Goal: Information Seeking & Learning: Learn about a topic

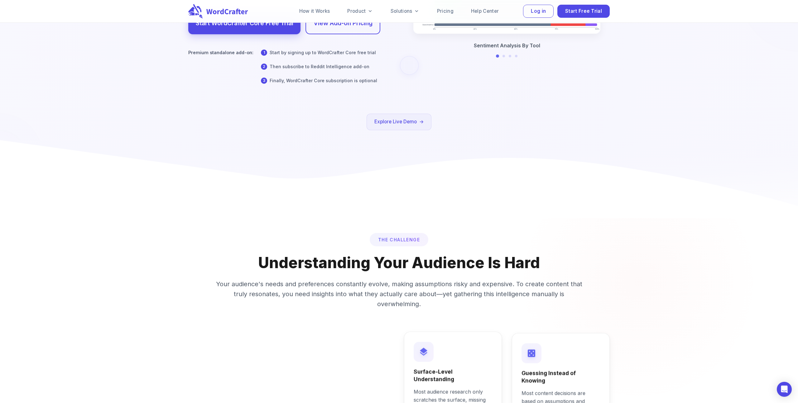
scroll to position [170, 0]
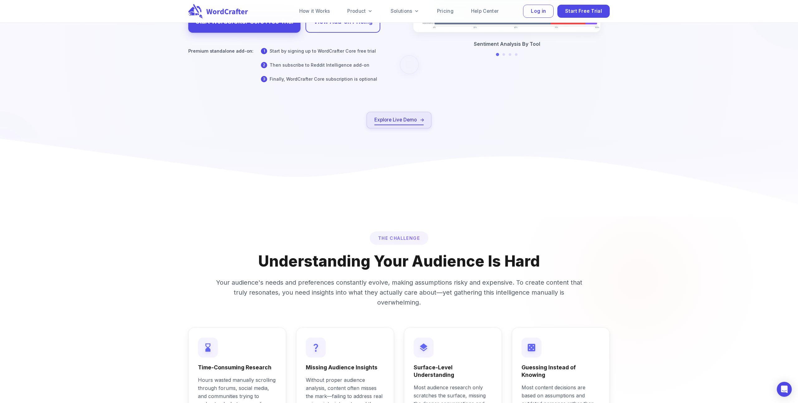
click at [375, 122] on link "Explore Live Demo" at bounding box center [398, 120] width 49 height 8
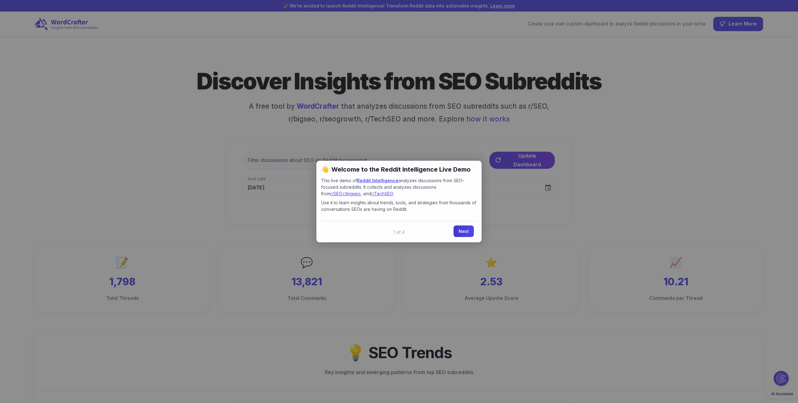
click at [462, 231] on link "Next" at bounding box center [463, 232] width 20 height 12
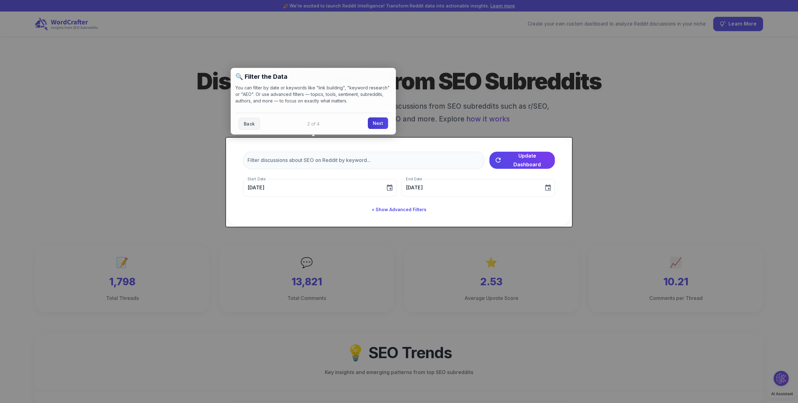
click at [379, 125] on link "Next" at bounding box center [378, 123] width 20 height 12
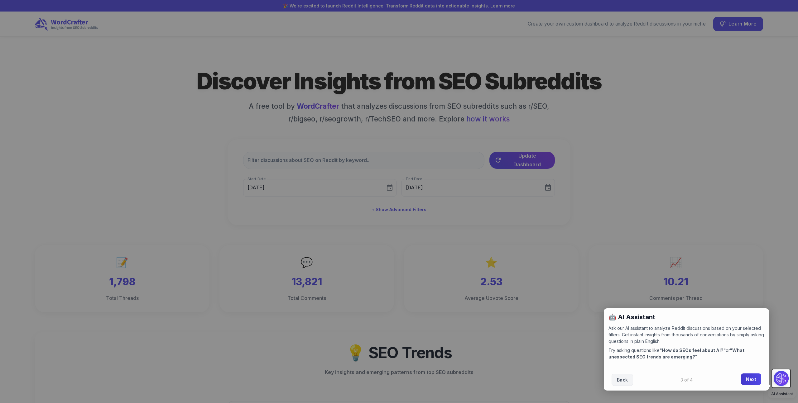
click at [753, 381] on link "Next" at bounding box center [751, 380] width 20 height 12
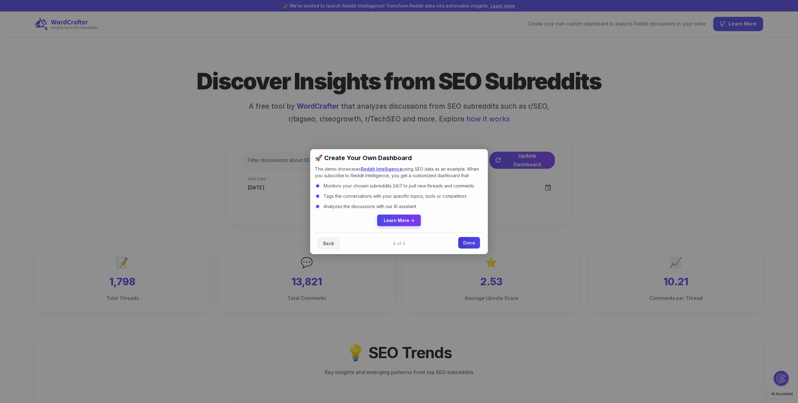
click at [463, 239] on link "Done" at bounding box center [469, 243] width 22 height 12
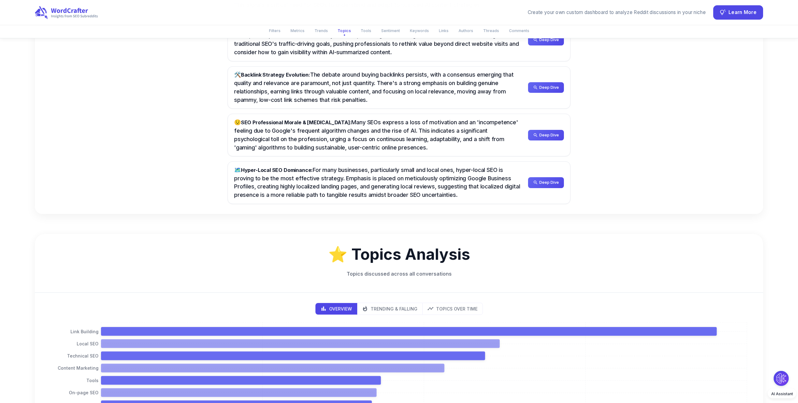
scroll to position [546, 0]
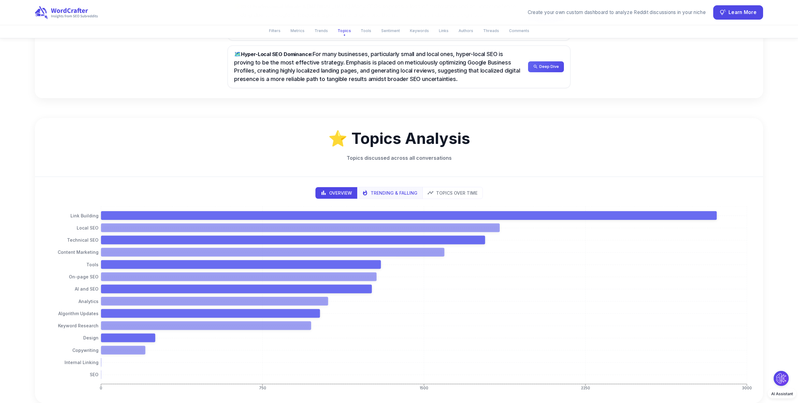
click at [410, 194] on p "Trending & Falling" at bounding box center [393, 193] width 47 height 7
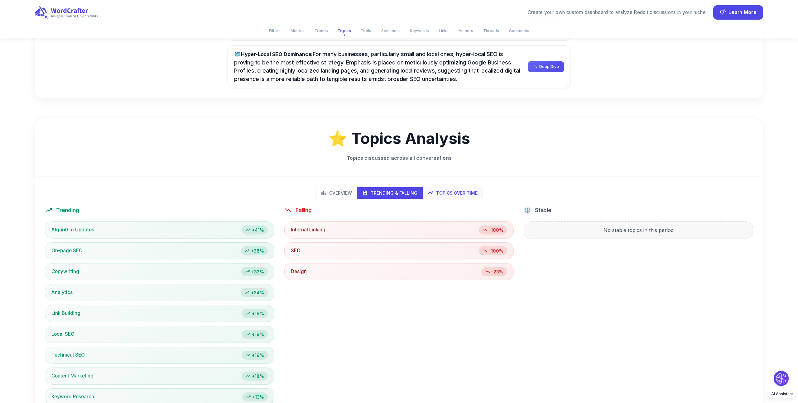
click at [438, 195] on p "Topics Over Time" at bounding box center [456, 193] width 41 height 7
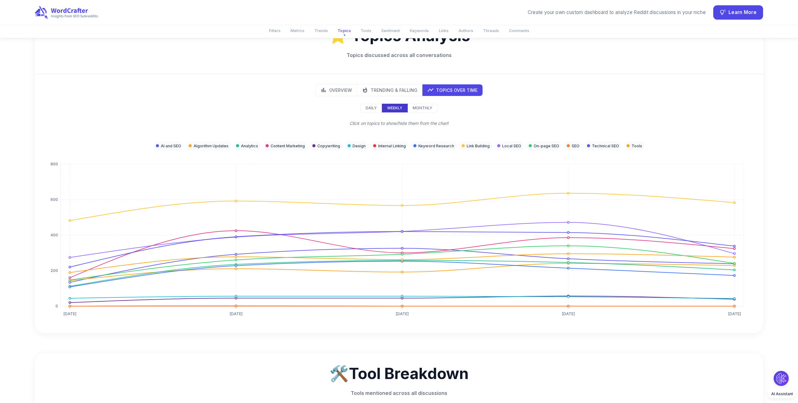
scroll to position [670, 0]
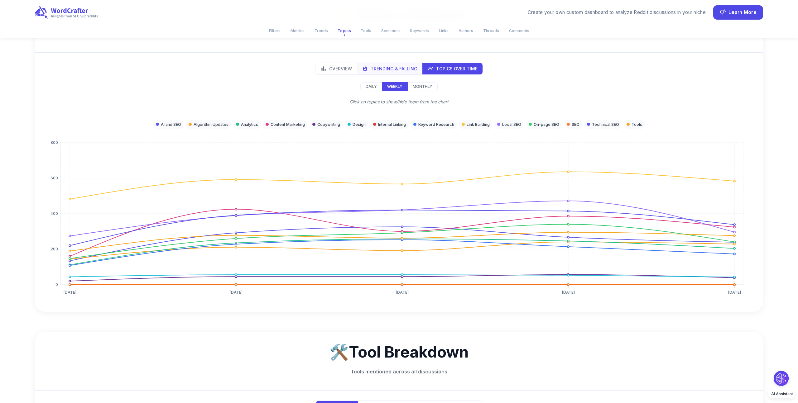
click at [374, 70] on p "Trending & Falling" at bounding box center [393, 68] width 47 height 7
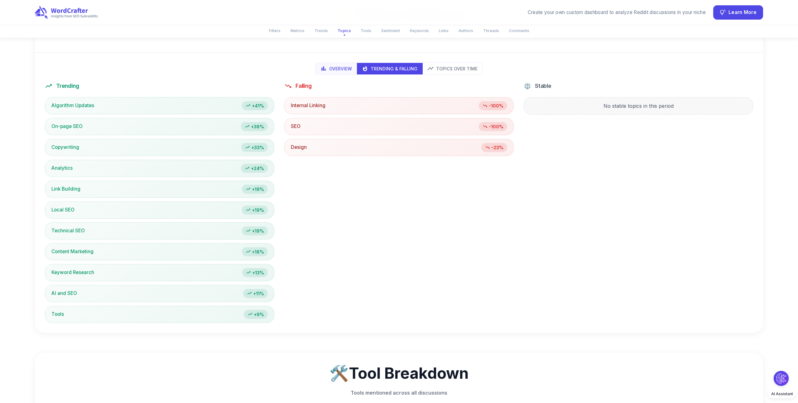
click at [334, 70] on p "Overview" at bounding box center [340, 68] width 23 height 7
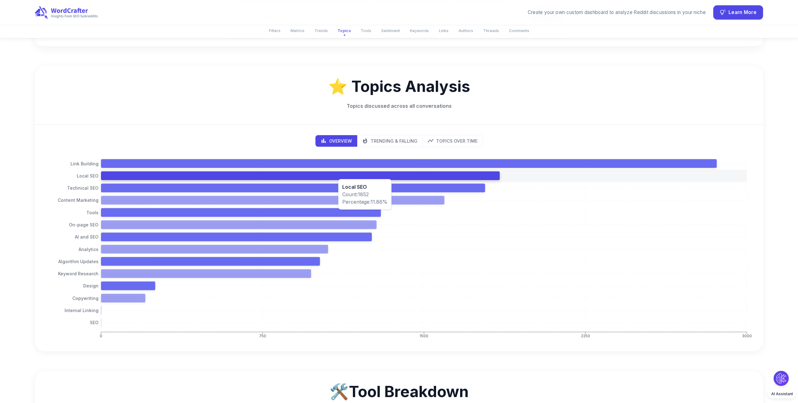
scroll to position [576, 0]
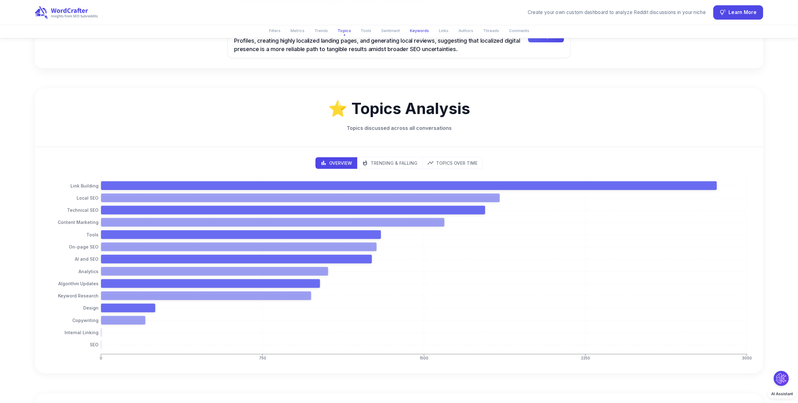
click at [414, 31] on button "Keywords" at bounding box center [419, 31] width 26 height 10
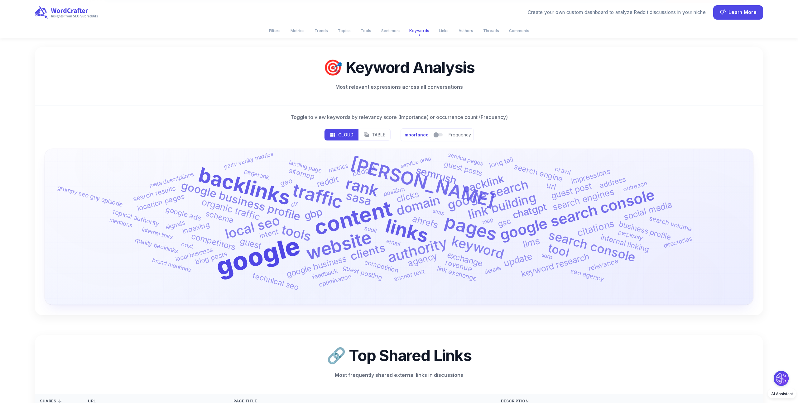
scroll to position [1660, 0]
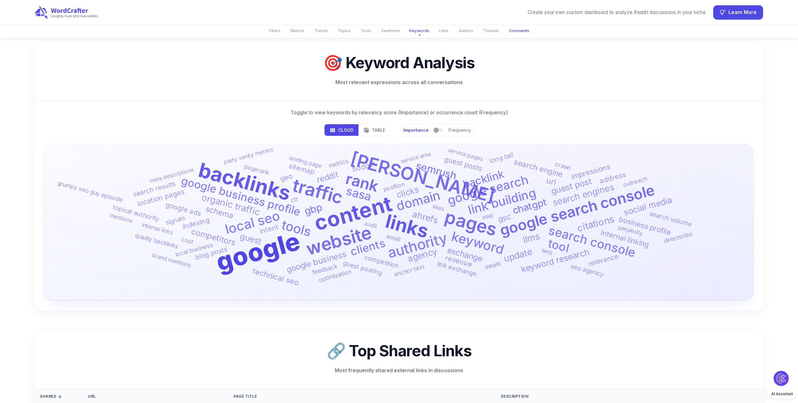
click at [516, 32] on button "Comments" at bounding box center [519, 31] width 28 height 10
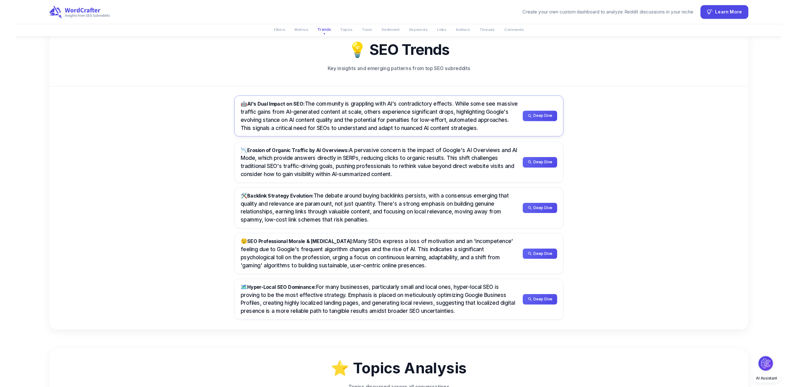
scroll to position [0, 0]
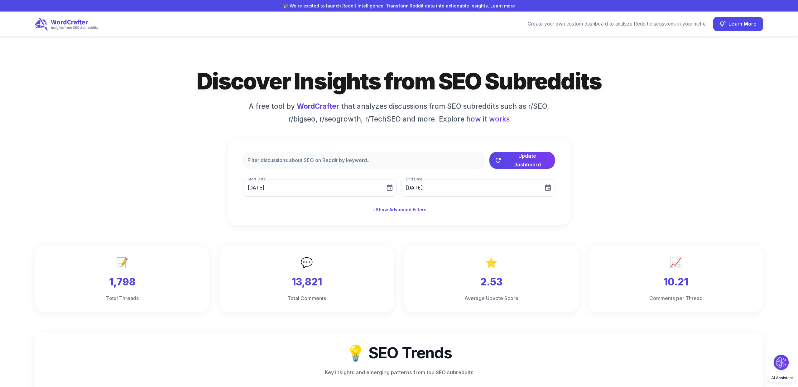
click at [442, 85] on h1 "Discover Insights from SEO Subreddits" at bounding box center [399, 81] width 436 height 29
drag, startPoint x: 526, startPoint y: 104, endPoint x: 404, endPoint y: 115, distance: 122.6
click at [404, 115] on h6 "A free tool by WordCrafter that analyzes discussions from SEO subreddits such a…" at bounding box center [399, 112] width 312 height 23
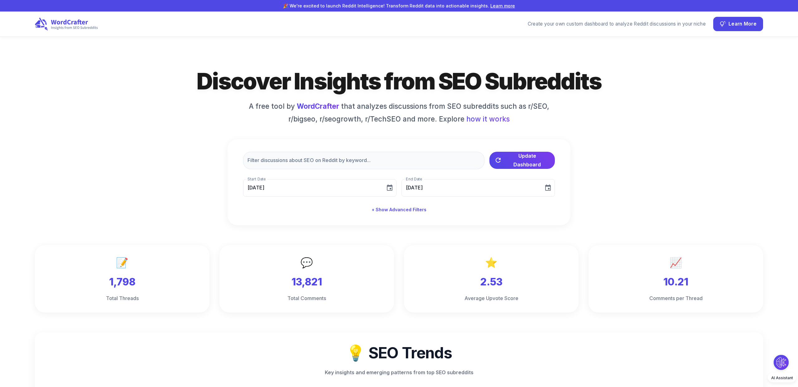
click at [210, 192] on div "Discover Insights from SEO Subreddits A free tool by WordCrafter that analyzes …" at bounding box center [399, 146] width 728 height 159
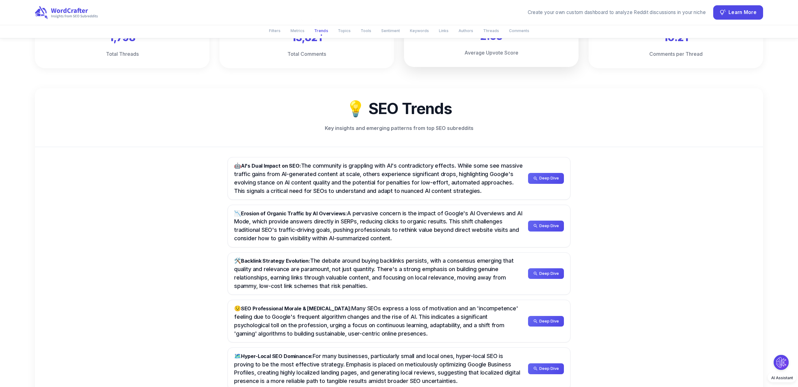
scroll to position [263, 0]
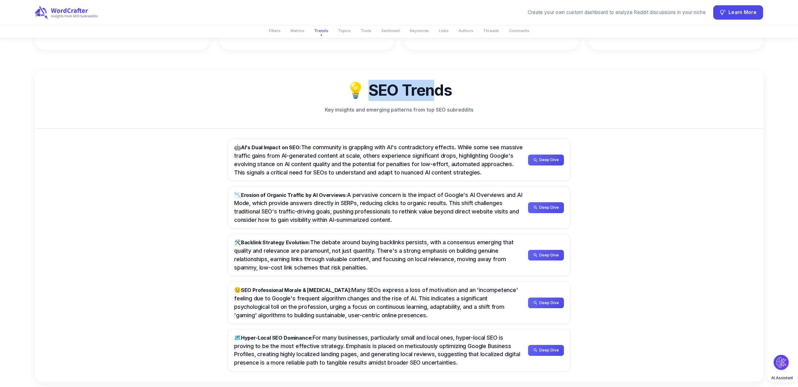
drag, startPoint x: 367, startPoint y: 91, endPoint x: 449, endPoint y: 93, distance: 82.0
click at [449, 93] on h2 "💡 SEO Trends" at bounding box center [399, 90] width 708 height 21
click at [422, 93] on h2 "💡 SEO Trends" at bounding box center [399, 90] width 708 height 21
drag, startPoint x: 365, startPoint y: 93, endPoint x: 439, endPoint y: 93, distance: 74.5
click at [439, 93] on h2 "💡 SEO Trends" at bounding box center [399, 90] width 708 height 21
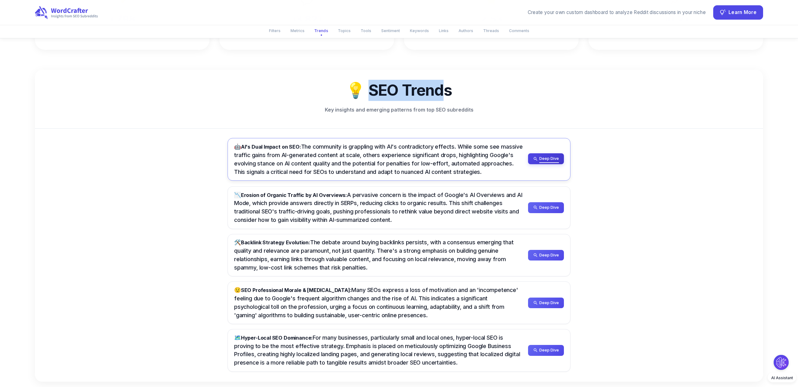
click at [543, 160] on span "Deep Dive" at bounding box center [549, 158] width 20 height 7
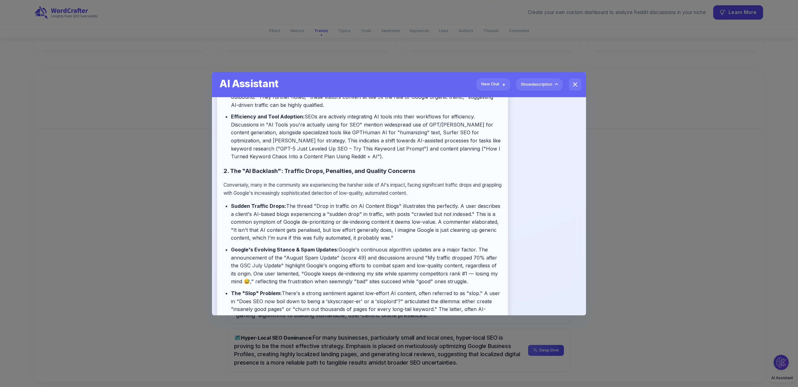
scroll to position [281, 0]
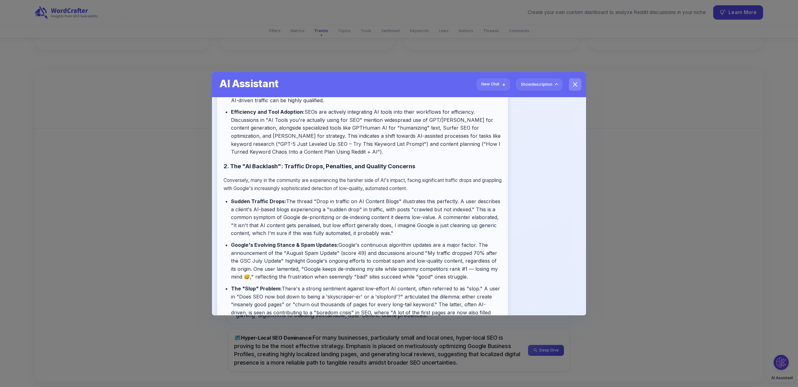
click at [572, 85] on icon "close" at bounding box center [574, 84] width 7 height 7
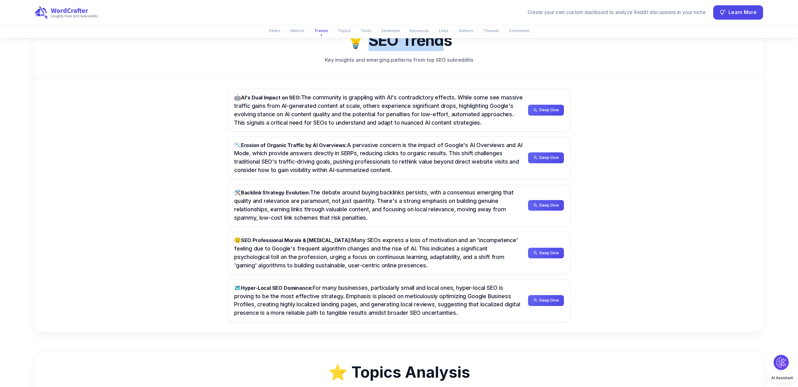
scroll to position [322, 0]
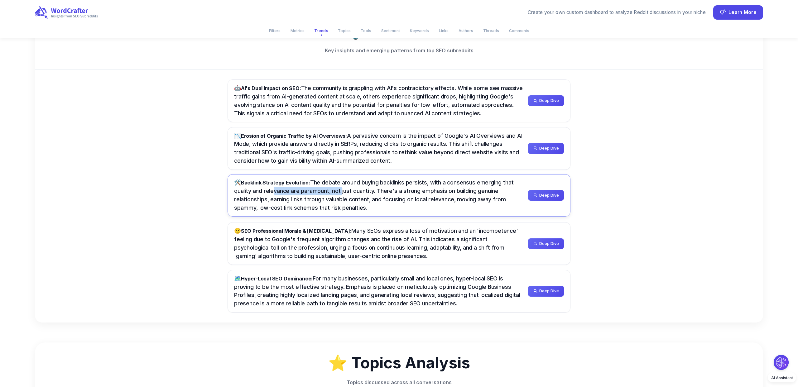
drag, startPoint x: 340, startPoint y: 189, endPoint x: 271, endPoint y: 189, distance: 68.9
click at [271, 189] on span "🛠️ Backlink Strategy Evolution: The debate around buying backlinks persists, wi…" at bounding box center [373, 195] width 279 height 32
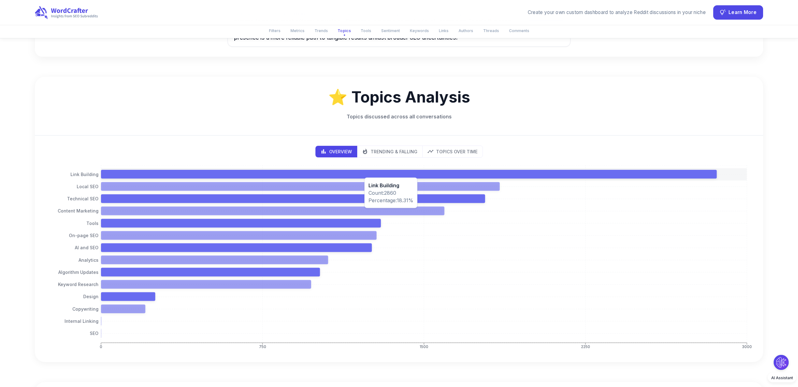
scroll to position [598, 0]
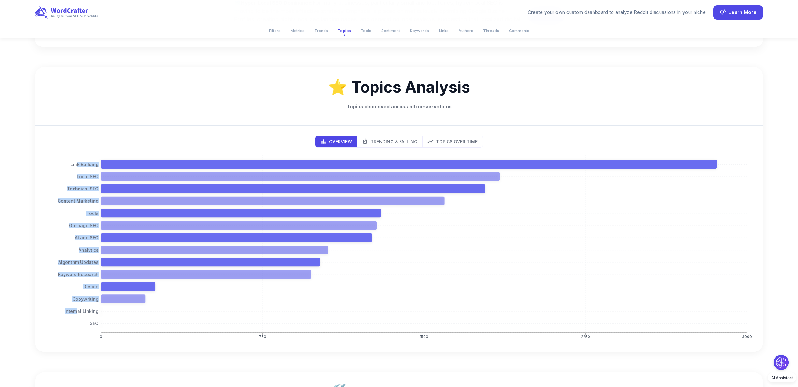
drag, startPoint x: 78, startPoint y: 163, endPoint x: 78, endPoint y: 307, distance: 143.6
click at [78, 307] on icon "0 750 1500 2250 3000 Link Building Local SEO Technical SEO Content Marketing To…" at bounding box center [399, 248] width 708 height 187
click at [215, 149] on div "Overview Trending & Falling Topics Over Time 0 750 1500 2250 3000 Link Building…" at bounding box center [399, 239] width 728 height 226
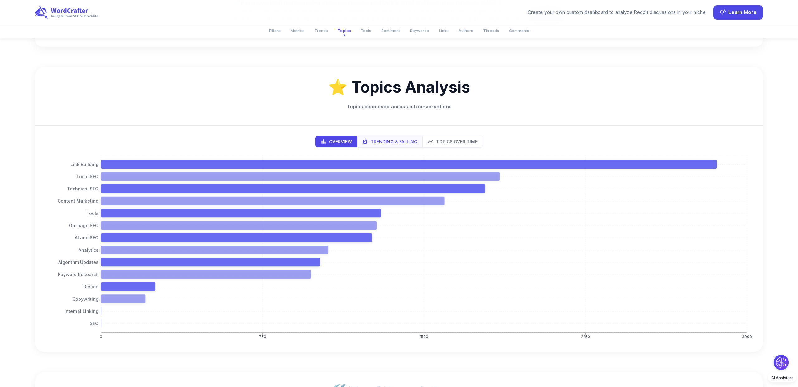
click at [378, 142] on p "Trending & Falling" at bounding box center [393, 141] width 47 height 7
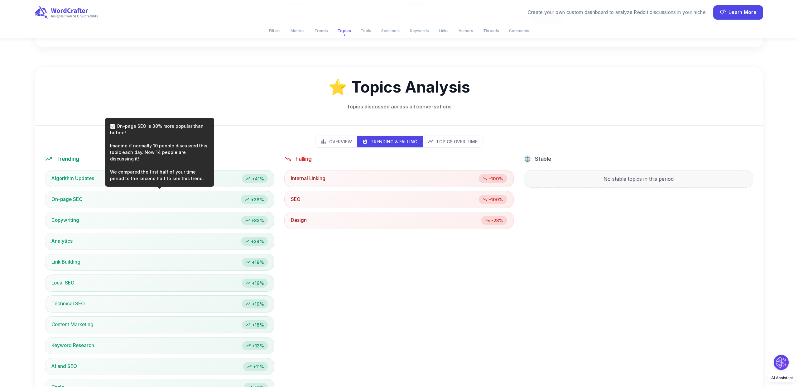
scroll to position [643, 0]
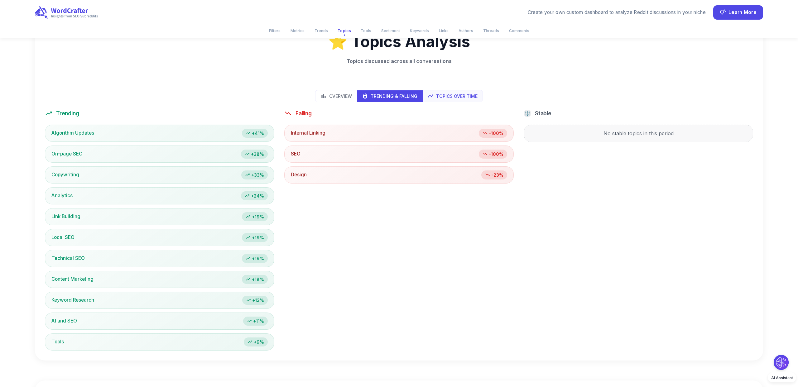
click at [465, 97] on p "Topics Over Time" at bounding box center [456, 96] width 41 height 7
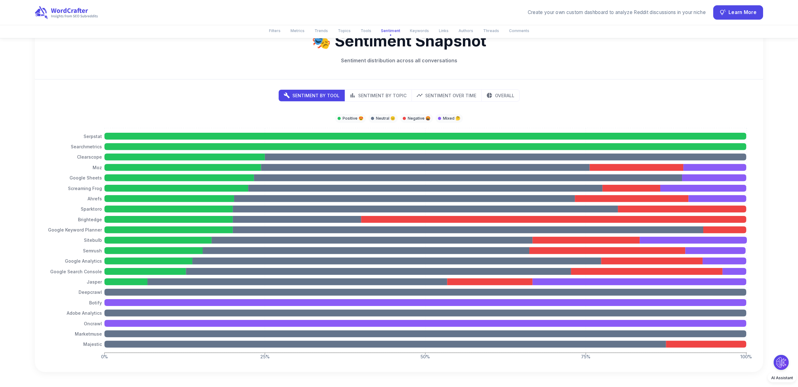
scroll to position [1344, 0]
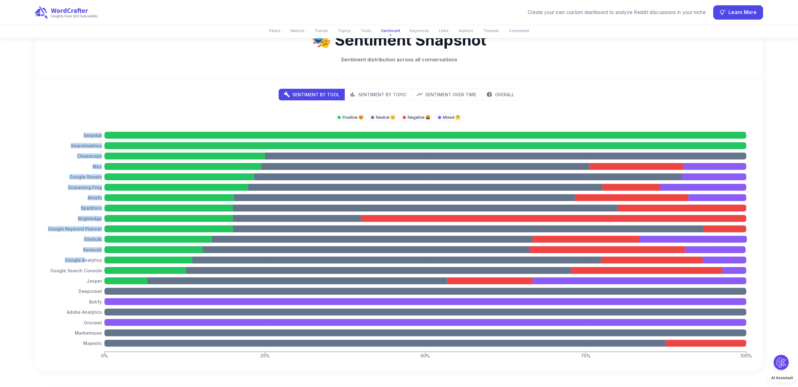
drag, startPoint x: 85, startPoint y: 134, endPoint x: 85, endPoint y: 265, distance: 130.8
click at [85, 265] on icon "0% 25% 50% 75% 100% Serpstat Searchmetrics Clearscope Moz Google Sheets Screami…" at bounding box center [399, 234] width 708 height 253
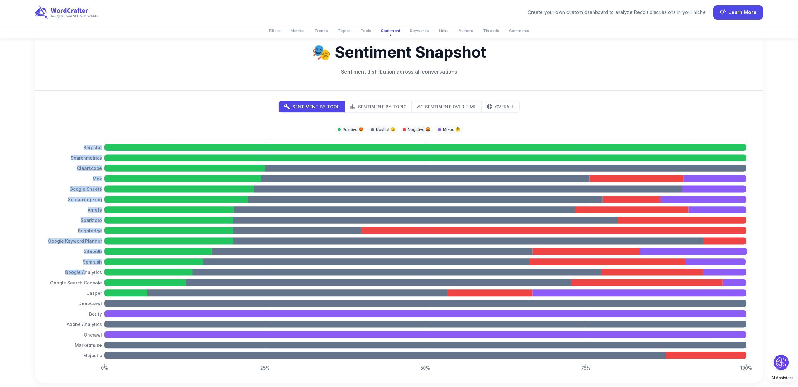
scroll to position [1328, 0]
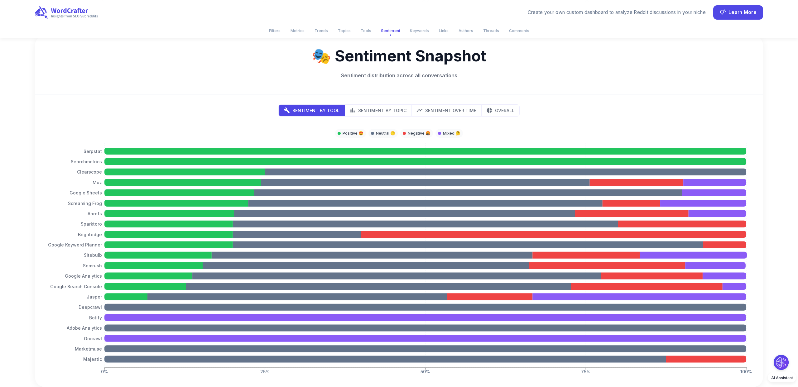
click at [83, 164] on icon "0% 25% 50% 75% 100% Serpstat Searchmetrics Clearscope Moz Google Sheets Screami…" at bounding box center [399, 250] width 708 height 253
click at [365, 112] on p "Sentiment by Topic" at bounding box center [382, 110] width 48 height 7
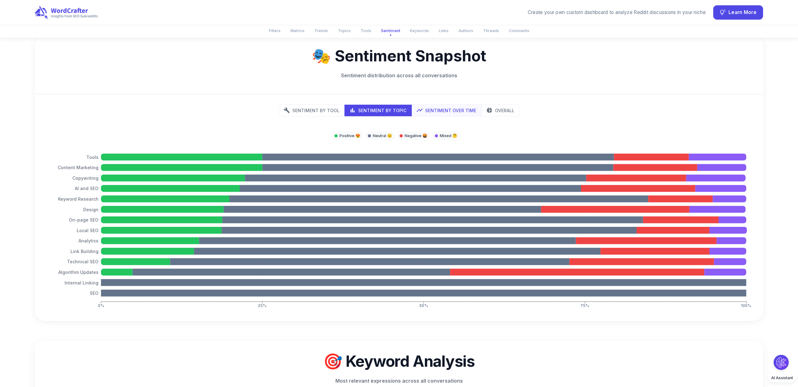
click at [431, 115] on button "Sentiment Over Time" at bounding box center [446, 111] width 70 height 12
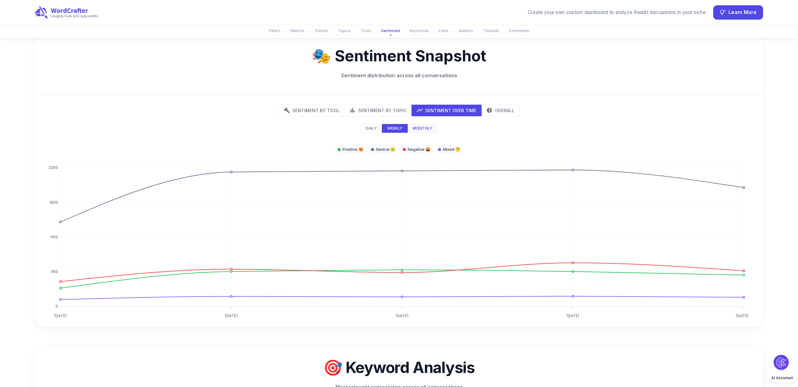
click at [426, 127] on p "Monthly" at bounding box center [422, 129] width 20 height 6
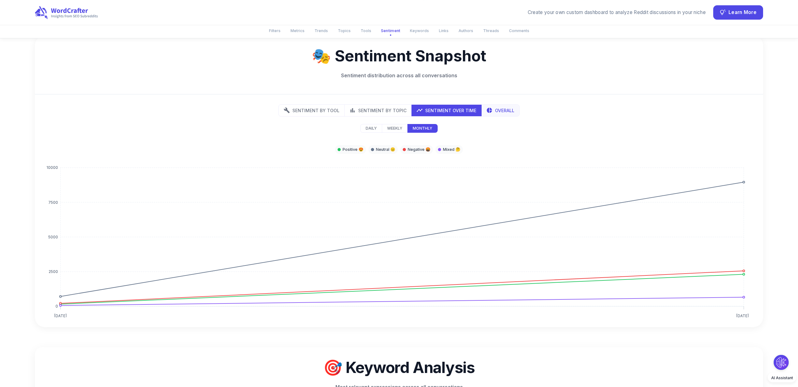
click at [495, 109] on p "Overall" at bounding box center [504, 110] width 19 height 7
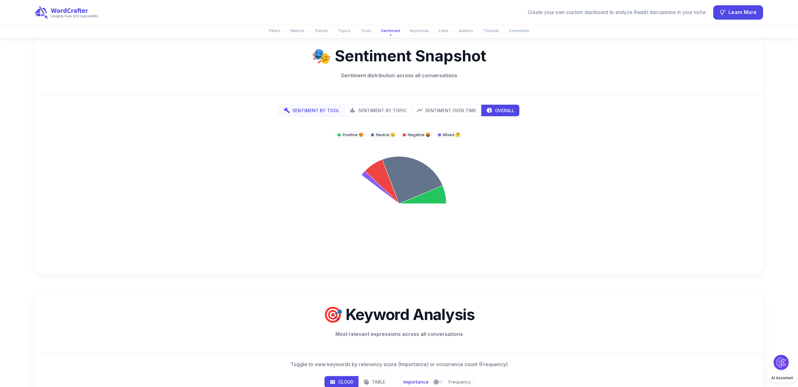
click at [310, 107] on p "Sentiment by Tool" at bounding box center [315, 110] width 47 height 7
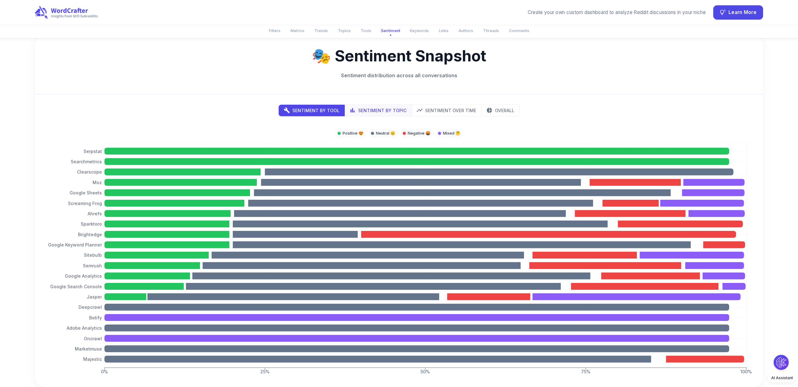
click at [355, 110] on icon "topics" at bounding box center [352, 110] width 6 height 6
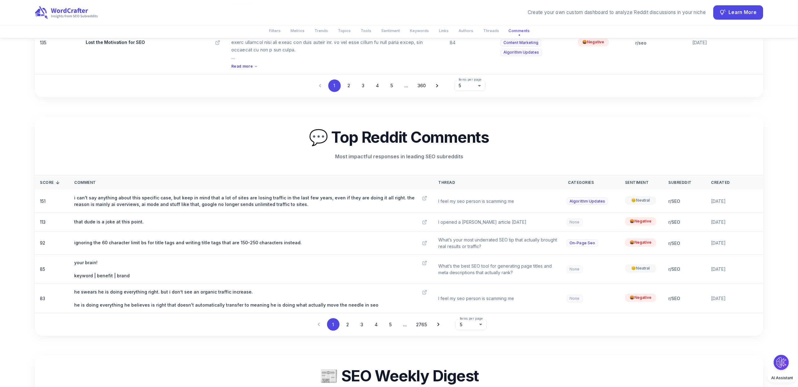
scroll to position [2682, 0]
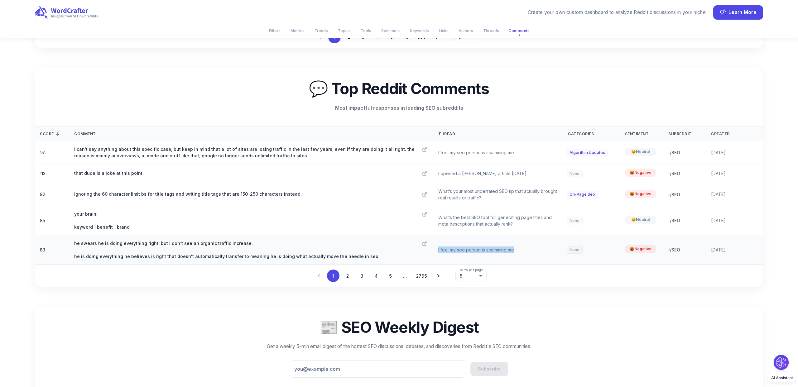
drag, startPoint x: 517, startPoint y: 255, endPoint x: 432, endPoint y: 255, distance: 85.1
click at [432, 255] on tr "83 he swears he is doing everything right. but i don’t see an organic traffic i…" at bounding box center [399, 249] width 728 height 29
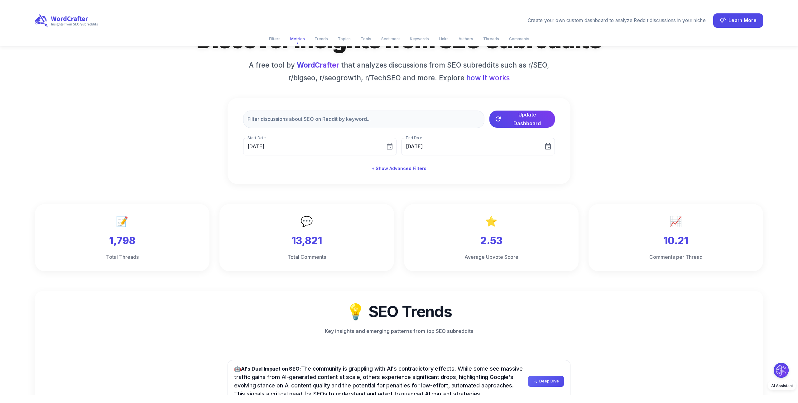
scroll to position [0, 0]
